Goal: Information Seeking & Learning: Find specific fact

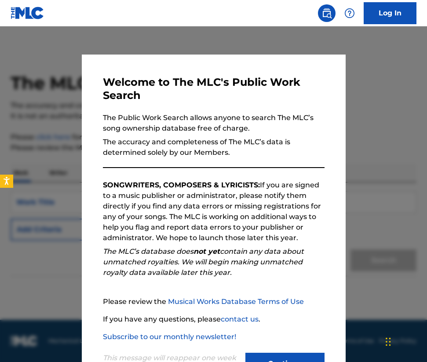
click at [347, 87] on div at bounding box center [213, 207] width 427 height 362
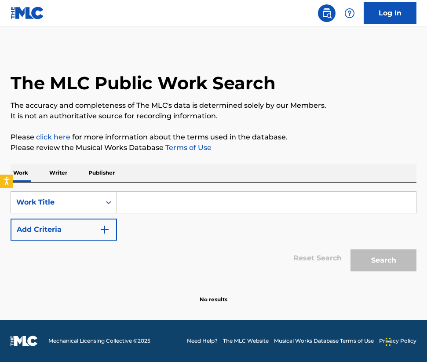
click at [145, 201] on input "Search Form" at bounding box center [266, 202] width 299 height 21
paste input "Whitey"
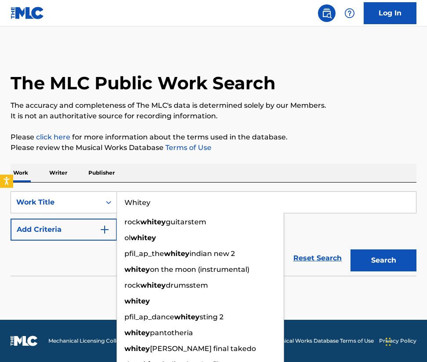
type input "Whitey"
click at [350, 249] on button "Search" at bounding box center [383, 260] width 66 height 22
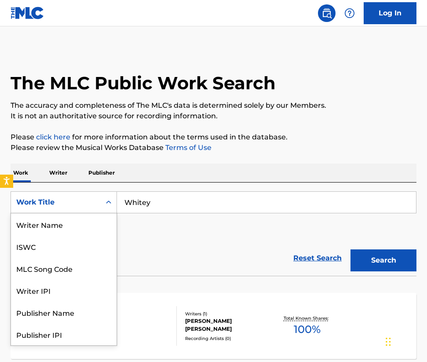
click at [84, 213] on div "Work Title selected, 8 of 8. 8 results available. Use Up and Down to choose opt…" at bounding box center [64, 202] width 106 height 22
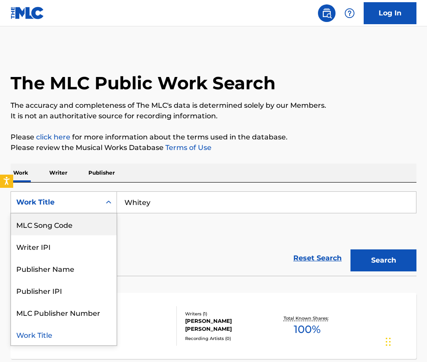
drag, startPoint x: 161, startPoint y: 229, endPoint x: 90, endPoint y: 226, distance: 71.7
click at [138, 229] on div "SearchWithCriteriad96e816f-ea98-4d66-b93b-63a4ad4c25ea MLC Song Code, 3 of 8. 8…" at bounding box center [214, 215] width 406 height 49
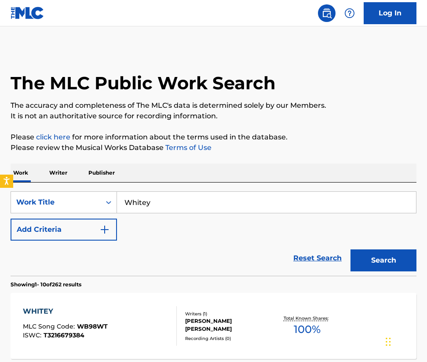
click at [73, 225] on button "Add Criteria" at bounding box center [64, 229] width 106 height 22
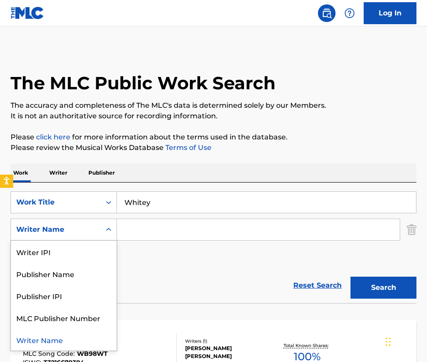
click at [103, 229] on div "Search Form" at bounding box center [109, 230] width 16 height 16
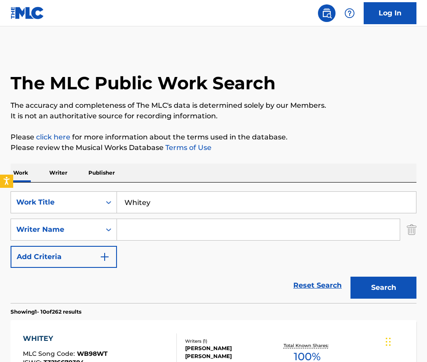
drag, startPoint x: 145, startPoint y: 249, endPoint x: 145, endPoint y: 236, distance: 13.2
click at [145, 249] on div "SearchWithCriteriad96e816f-ea98-4d66-b93b-63a4ad4c25ea Work Title Whitey Search…" at bounding box center [214, 229] width 406 height 76
click at [149, 233] on input "Search Form" at bounding box center [258, 229] width 283 height 21
click at [131, 235] on input "Search Form" at bounding box center [258, 229] width 283 height 21
paste input "Erik Schrody"
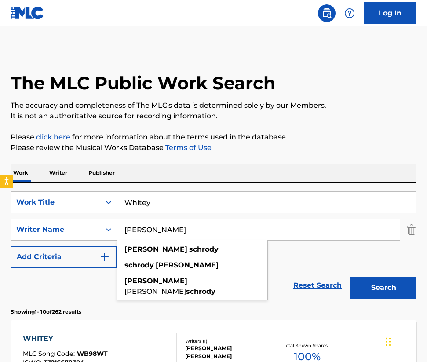
type input "Erik Schrody"
click at [374, 288] on button "Search" at bounding box center [383, 287] width 66 height 22
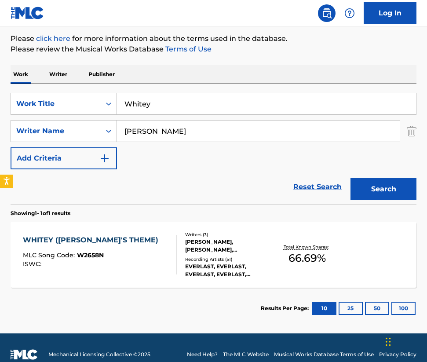
scroll to position [112, 0]
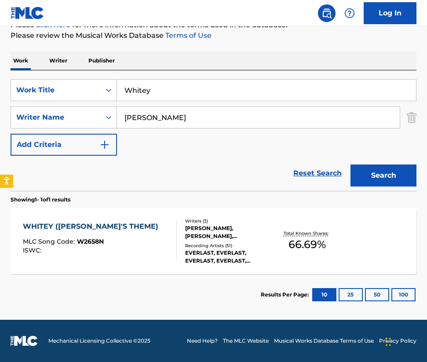
click at [229, 257] on div "EVERLAST, EVERLAST, EVERLAST, EVERLAST, EVERLAST" at bounding box center [229, 257] width 88 height 16
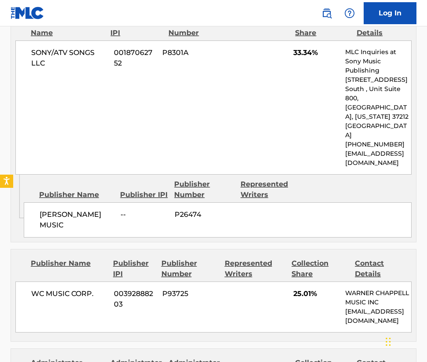
scroll to position [497, 0]
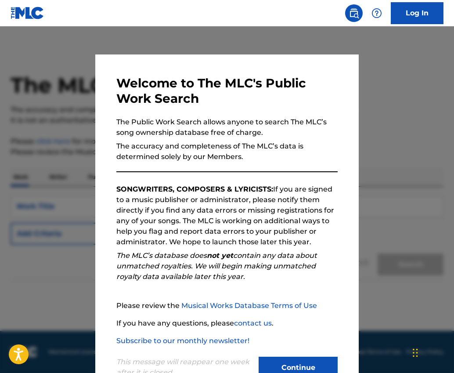
click at [304, 358] on button "Continue" at bounding box center [298, 368] width 79 height 22
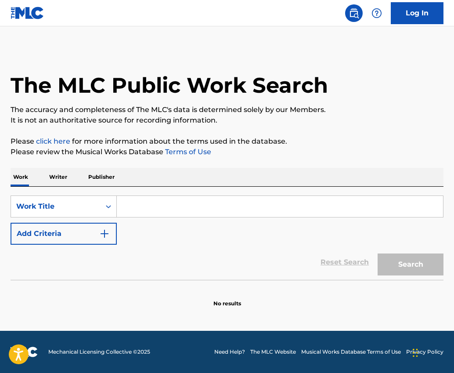
click at [139, 203] on input "Search Form" at bounding box center [280, 206] width 327 height 21
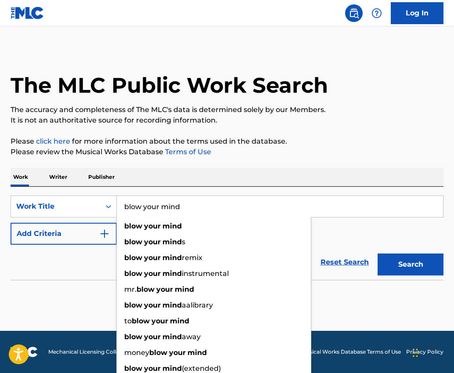
type input "blow your mind"
click at [378, 254] on button "Search" at bounding box center [411, 265] width 66 height 22
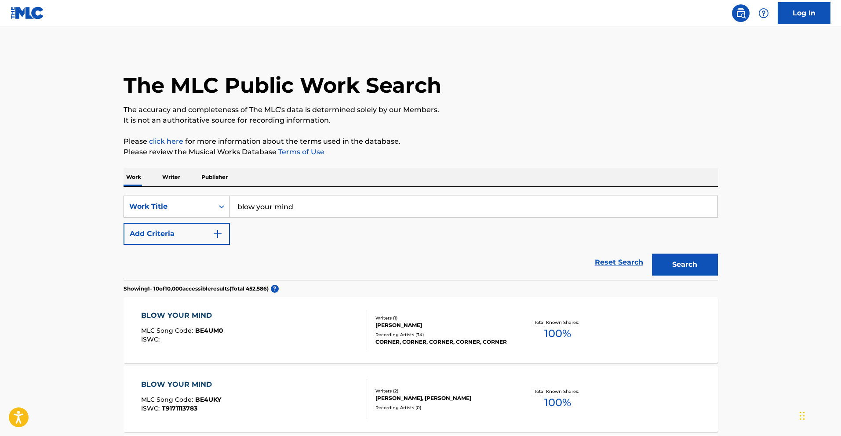
drag, startPoint x: 690, startPoint y: 261, endPoint x: 687, endPoint y: 266, distance: 5.4
click at [454, 261] on button "Search" at bounding box center [685, 265] width 66 height 22
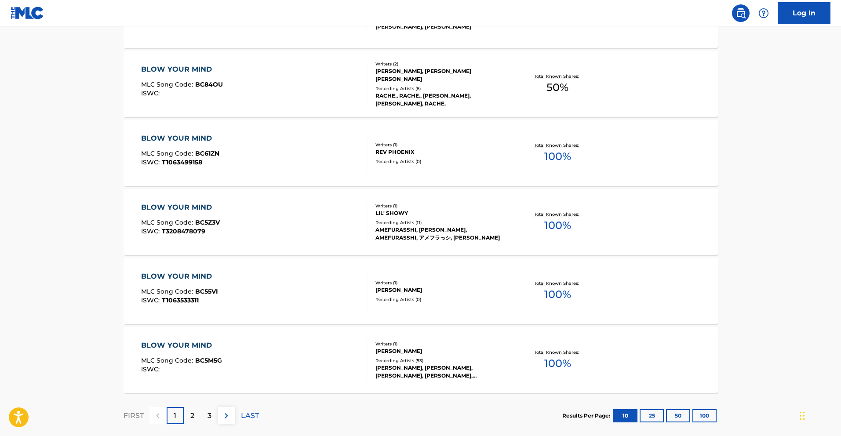
scroll to position [640, 0]
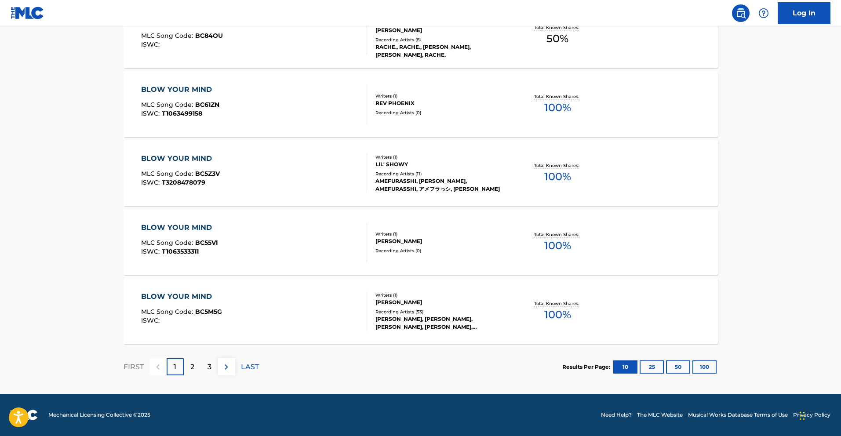
drag, startPoint x: 712, startPoint y: 380, endPoint x: 712, endPoint y: 373, distance: 7.5
click at [454, 358] on div "Results Per Page: 10 25 50 100" at bounding box center [640, 366] width 156 height 41
click at [454, 358] on button "100" at bounding box center [704, 366] width 24 height 13
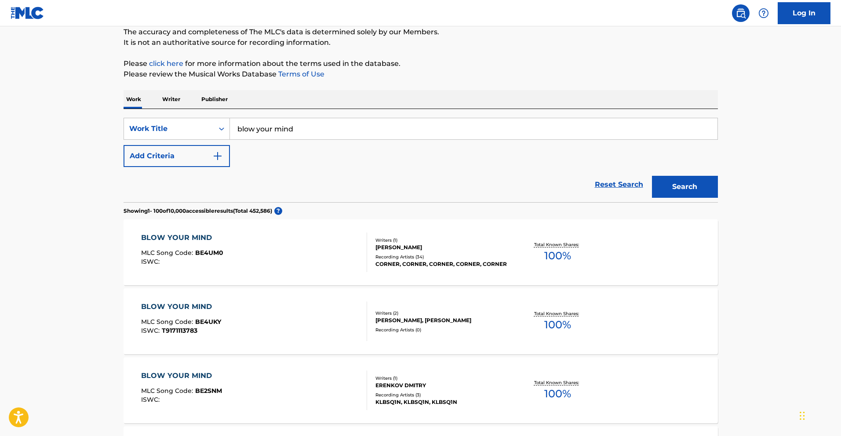
scroll to position [0, 0]
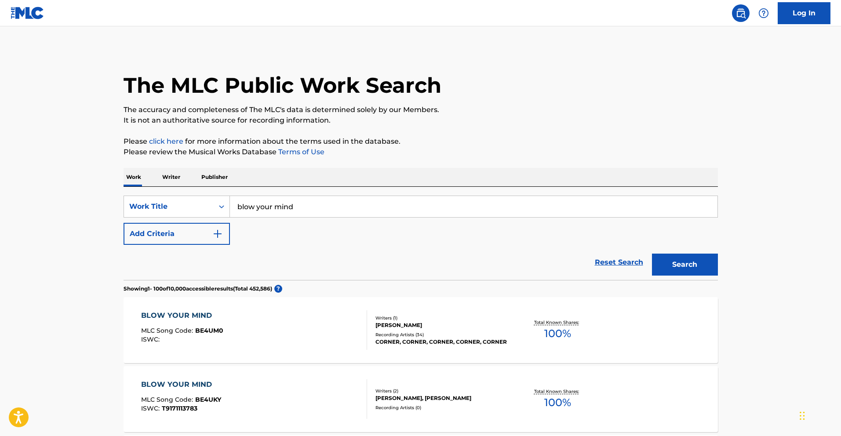
click at [295, 211] on input "blow your mind" at bounding box center [473, 206] width 487 height 21
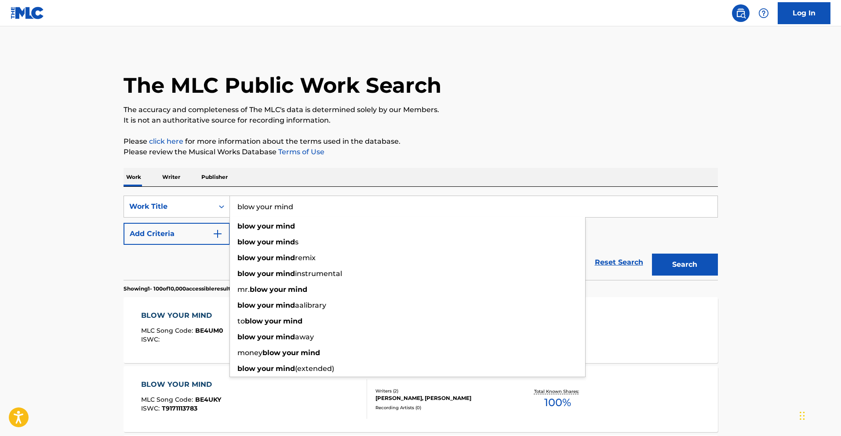
click at [454, 254] on button "Search" at bounding box center [685, 265] width 66 height 22
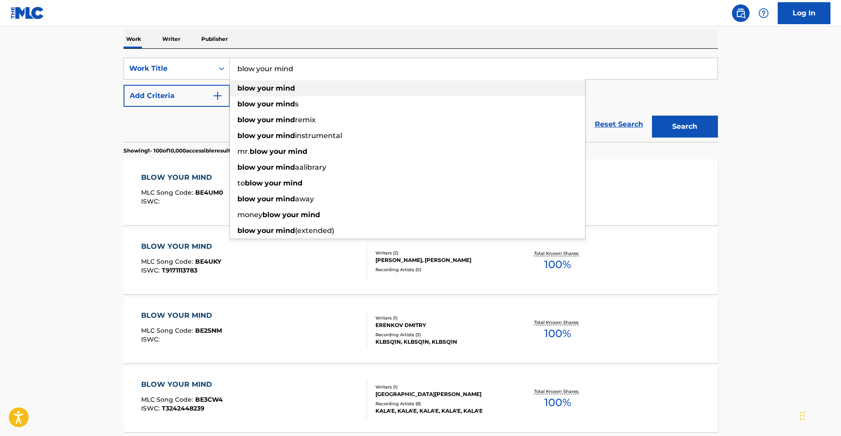
scroll to position [145, 0]
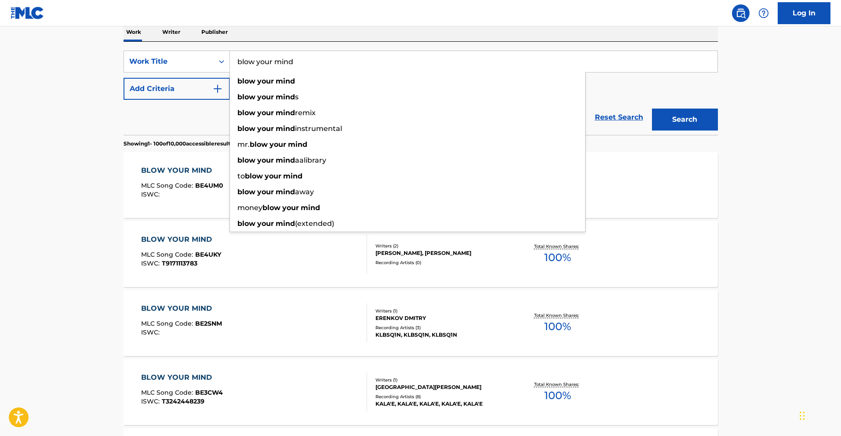
click at [305, 51] on input "blow your mind" at bounding box center [473, 61] width 487 height 21
click at [314, 70] on input "blow your mind" at bounding box center [473, 61] width 487 height 21
click at [316, 77] on div "blow your mind" at bounding box center [407, 81] width 355 height 16
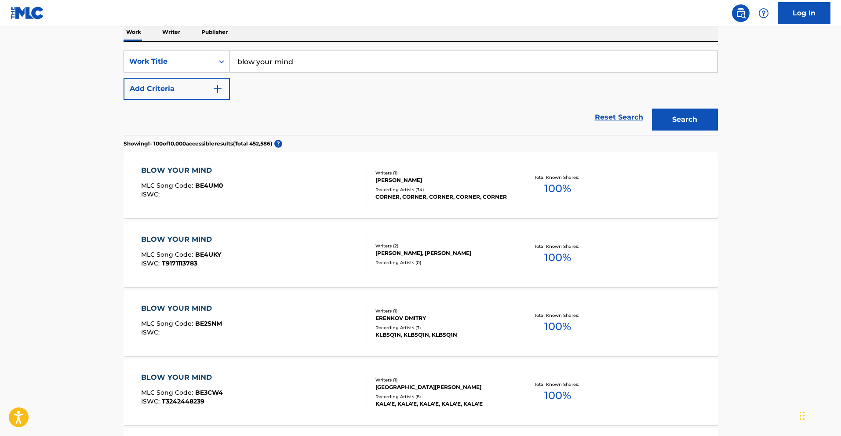
click at [312, 59] on input "blow your mind" at bounding box center [473, 61] width 487 height 21
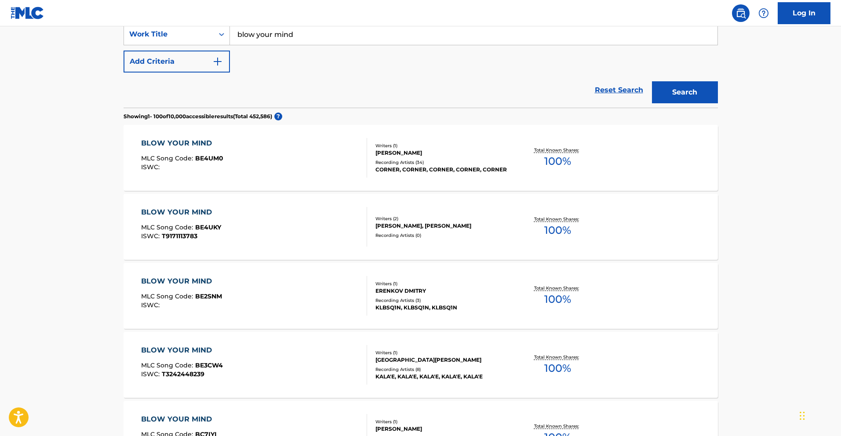
scroll to position [177, 0]
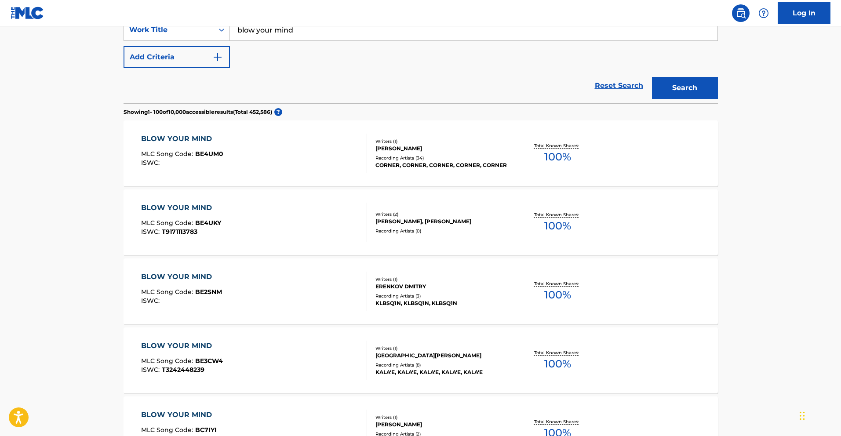
click at [311, 47] on div "SearchWithCriteria6b3ffec2-41e4-4584-83a1-dc83905684c3 Work Title blow your min…" at bounding box center [420, 43] width 594 height 49
click at [307, 35] on input "blow your mind" at bounding box center [473, 29] width 487 height 21
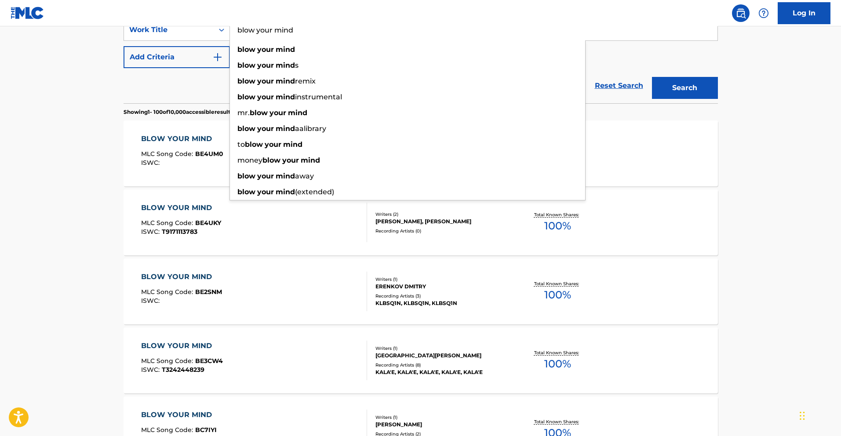
click at [307, 35] on input "blow your mind" at bounding box center [473, 29] width 487 height 21
click at [307, 36] on input "blow your mind" at bounding box center [473, 29] width 487 height 21
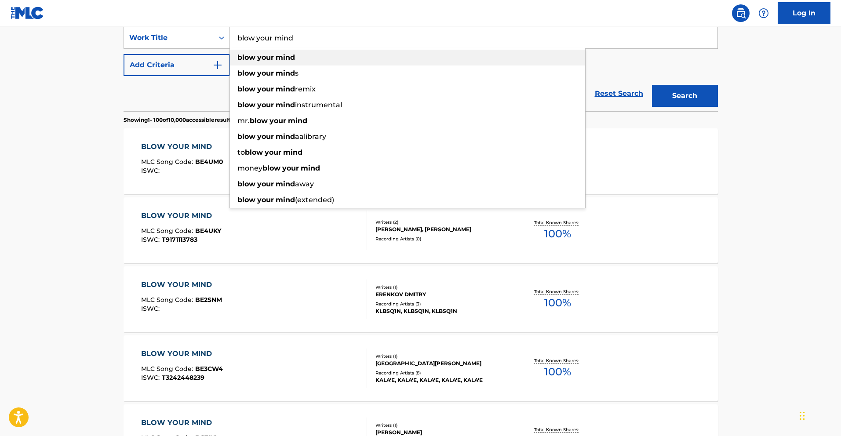
click at [312, 51] on div "blow your mind" at bounding box center [407, 58] width 355 height 16
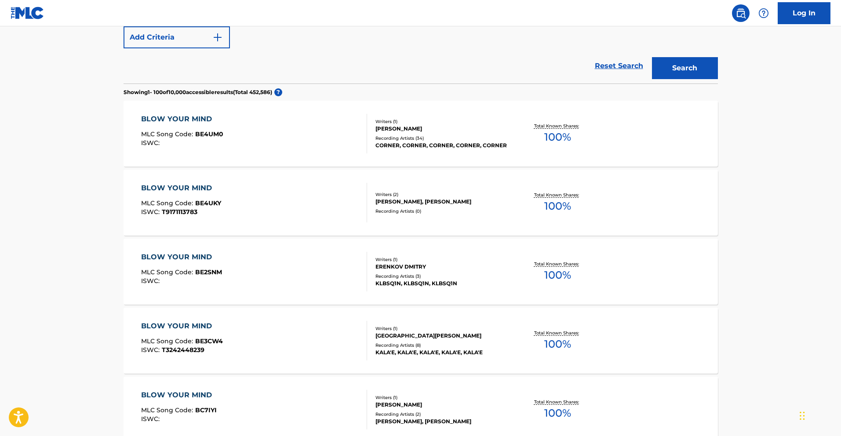
scroll to position [197, 0]
